Goal: Information Seeking & Learning: Learn about a topic

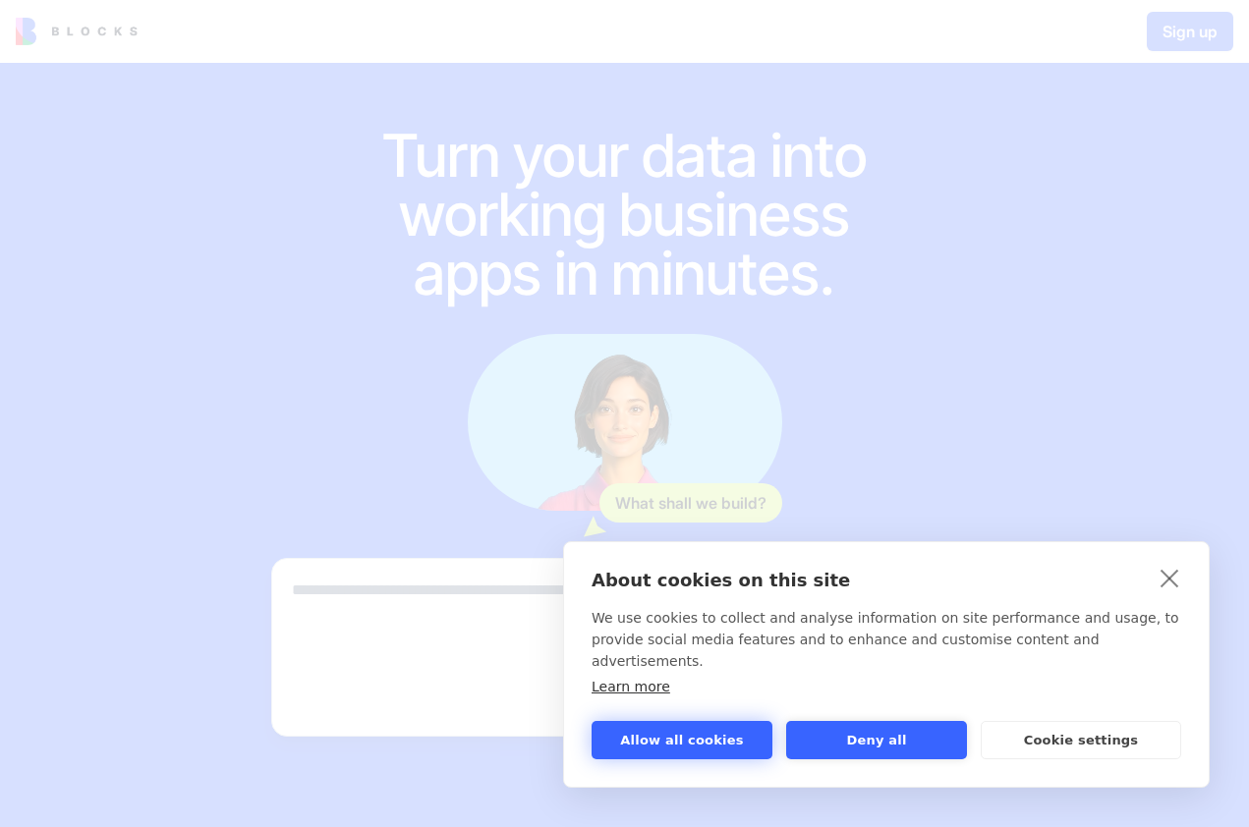
click at [699, 740] on button "Allow all cookies" at bounding box center [681, 740] width 181 height 38
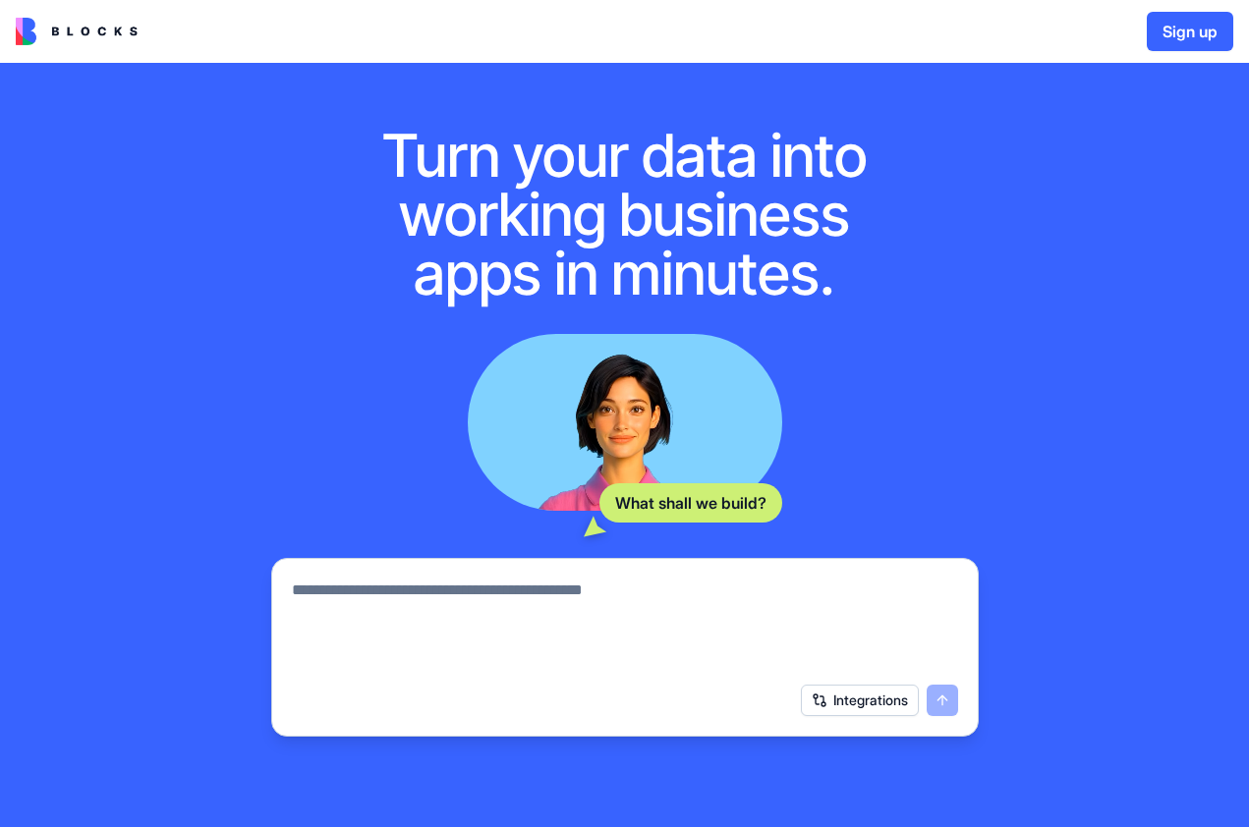
click at [885, 682] on div "Integrations" at bounding box center [625, 700] width 690 height 55
click at [881, 685] on div "Integrations" at bounding box center [625, 700] width 690 height 55
click at [881, 700] on button "Integrations" at bounding box center [860, 700] width 118 height 31
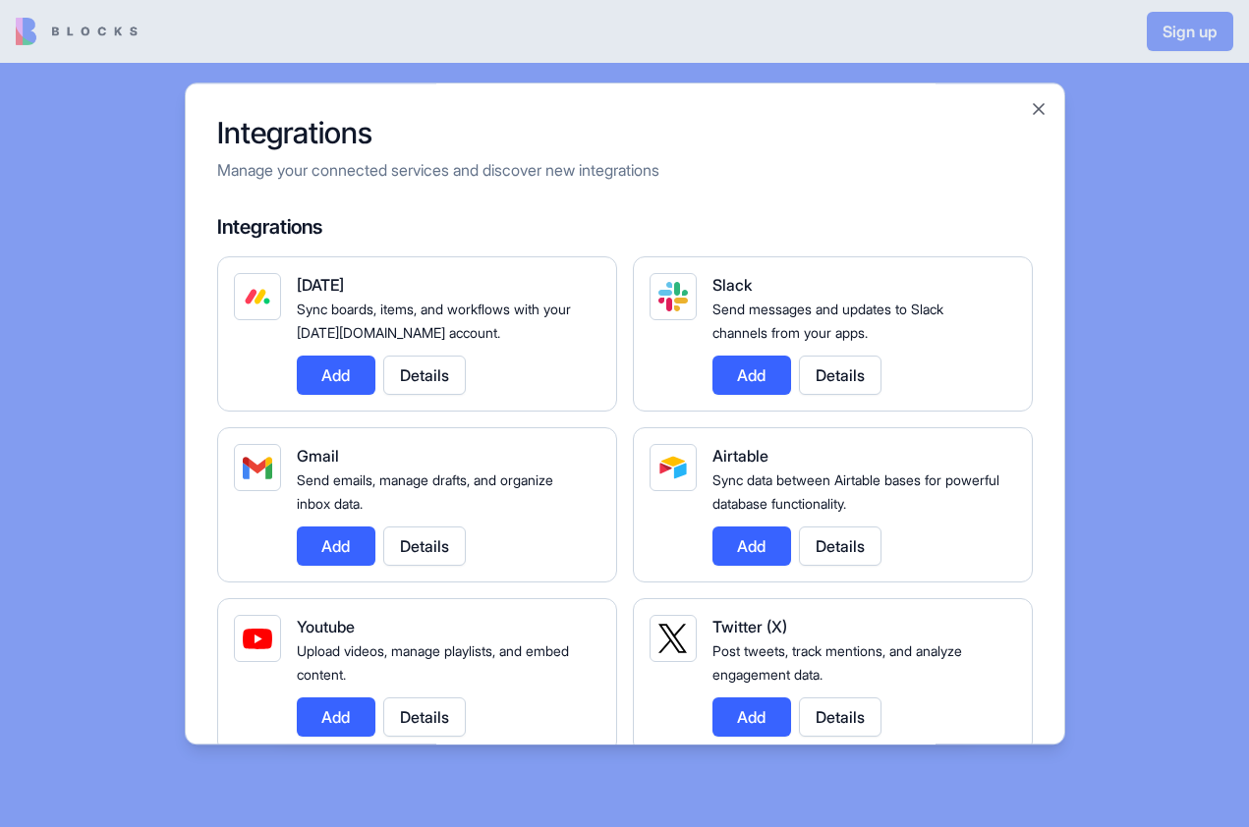
click at [742, 551] on button "Add" at bounding box center [751, 546] width 79 height 39
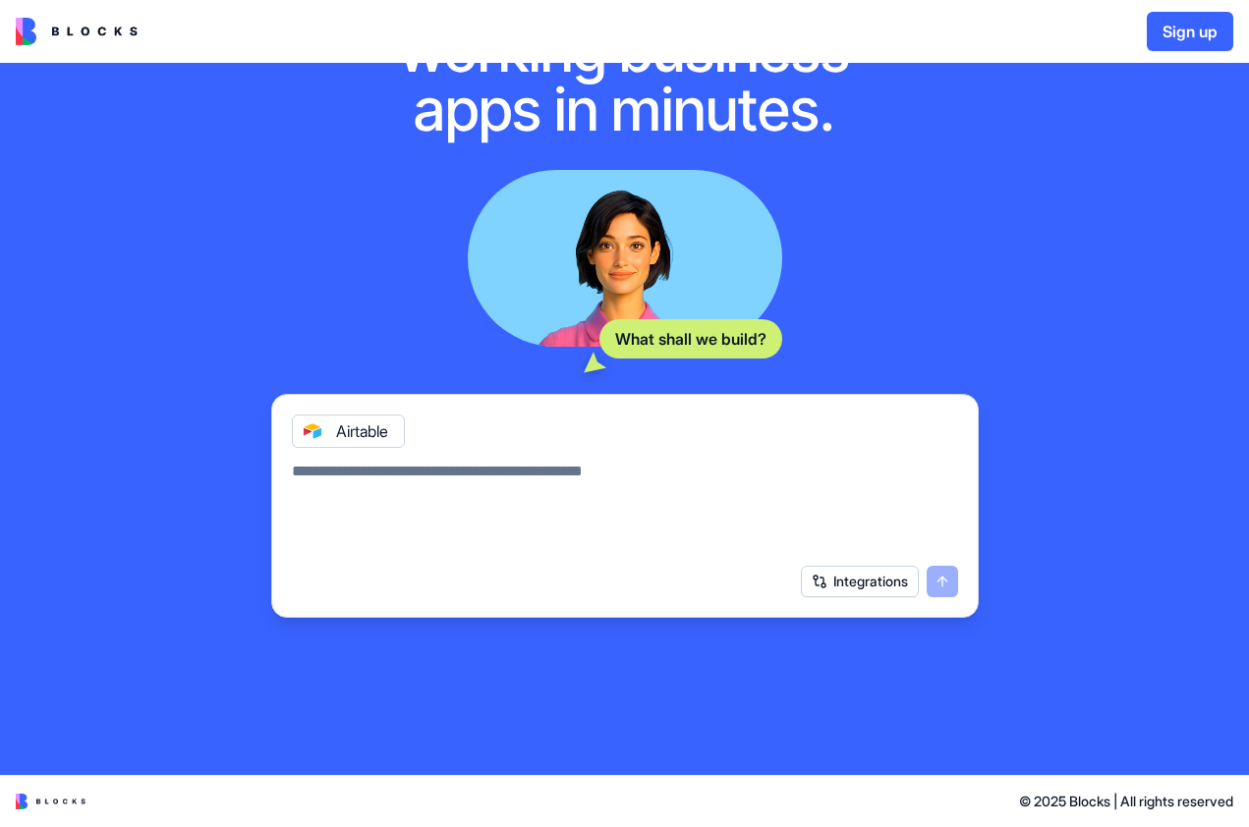
click at [865, 582] on button "Integrations" at bounding box center [860, 581] width 118 height 31
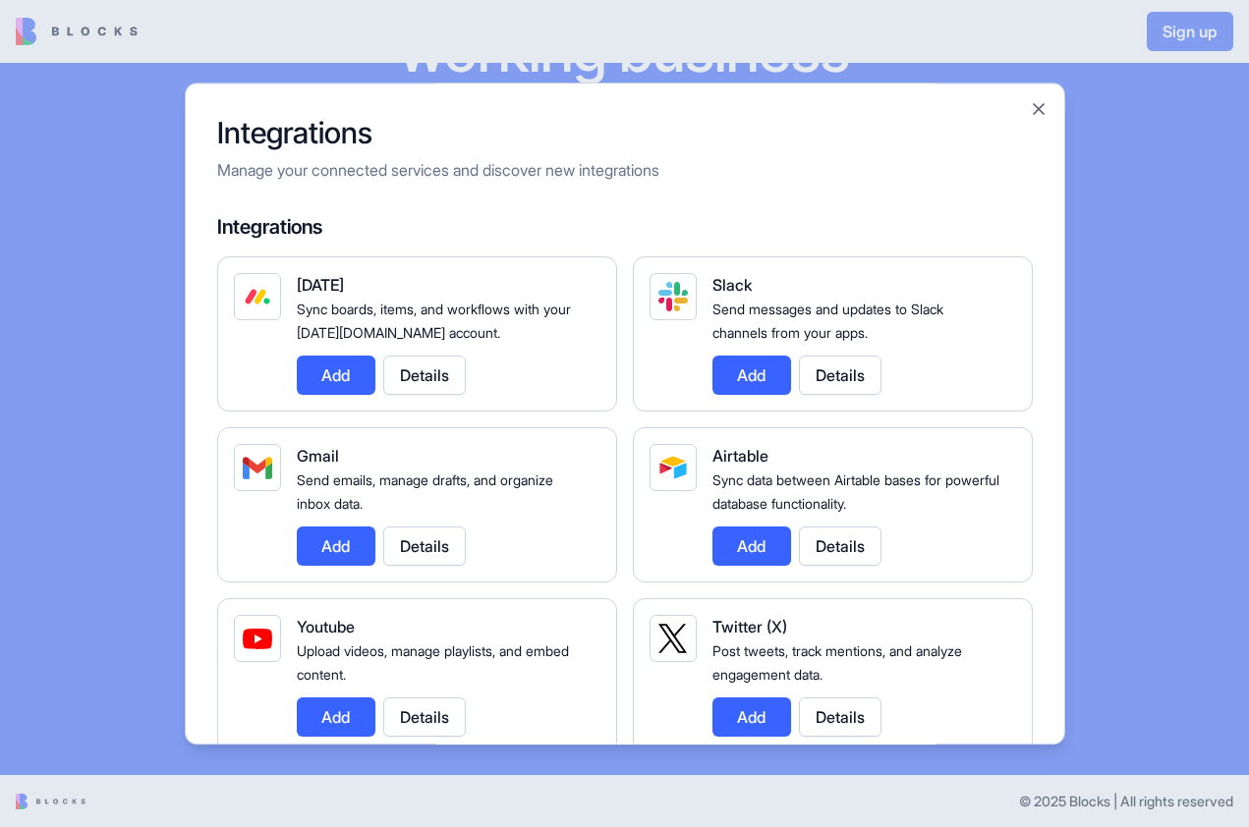
click at [92, 373] on div at bounding box center [624, 413] width 1249 height 827
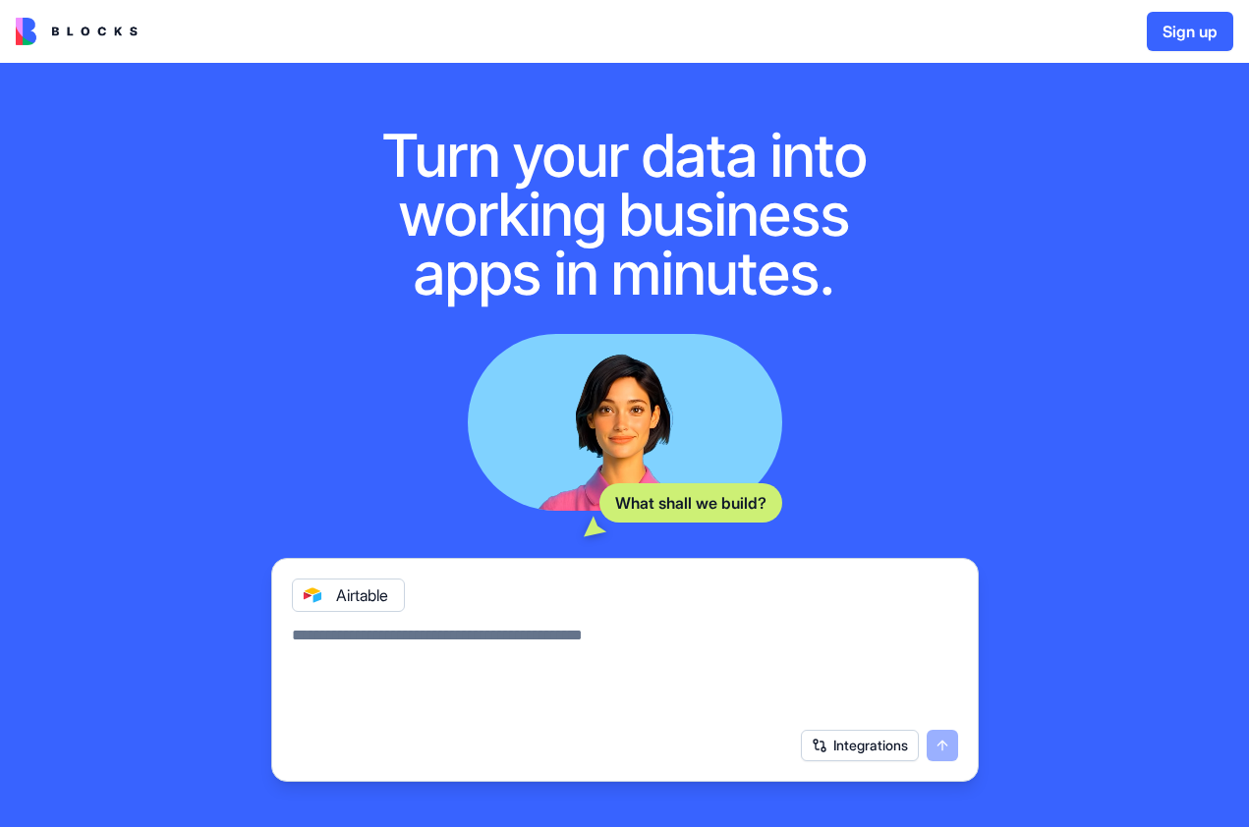
click at [672, 468] on video at bounding box center [625, 422] width 314 height 177
click at [676, 494] on div "What shall we build?" at bounding box center [690, 502] width 183 height 39
click at [574, 537] on div "What shall we build? Airtable Integrations" at bounding box center [624, 558] width 707 height 448
click at [59, 45] on div "Sign up" at bounding box center [624, 31] width 1249 height 63
click at [62, 28] on img at bounding box center [77, 32] width 122 height 28
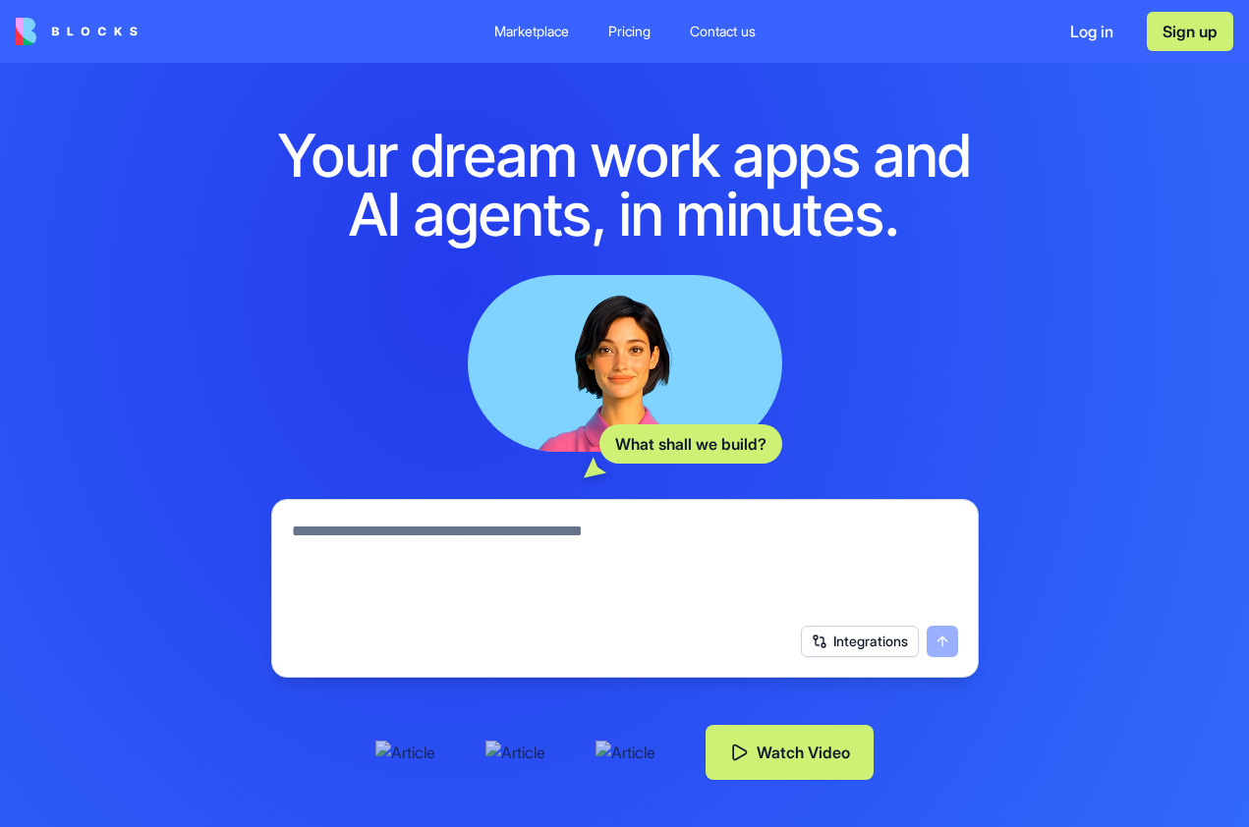
click at [765, 755] on button "Watch Video" at bounding box center [789, 752] width 168 height 55
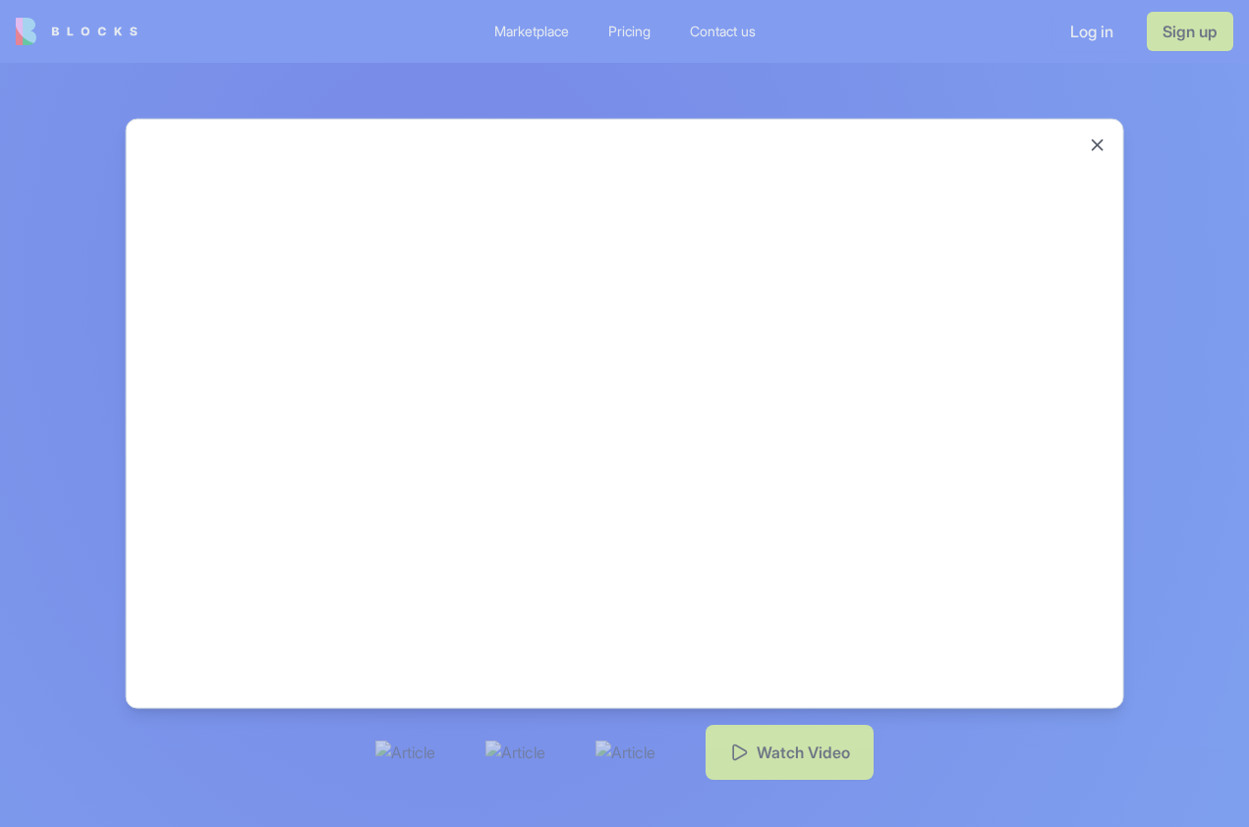
click at [725, 751] on div at bounding box center [624, 413] width 1249 height 827
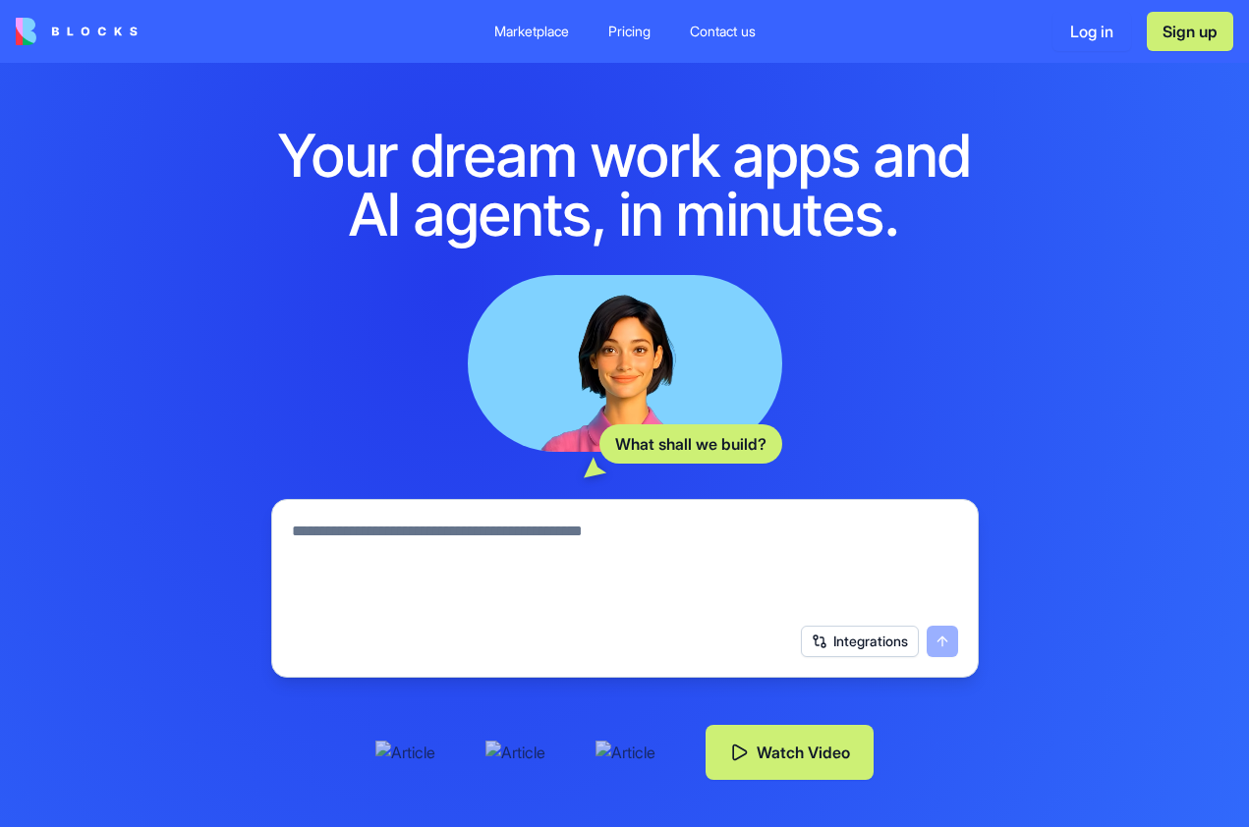
click at [839, 737] on button "Watch Video" at bounding box center [789, 752] width 168 height 55
